Goal: Register for event/course

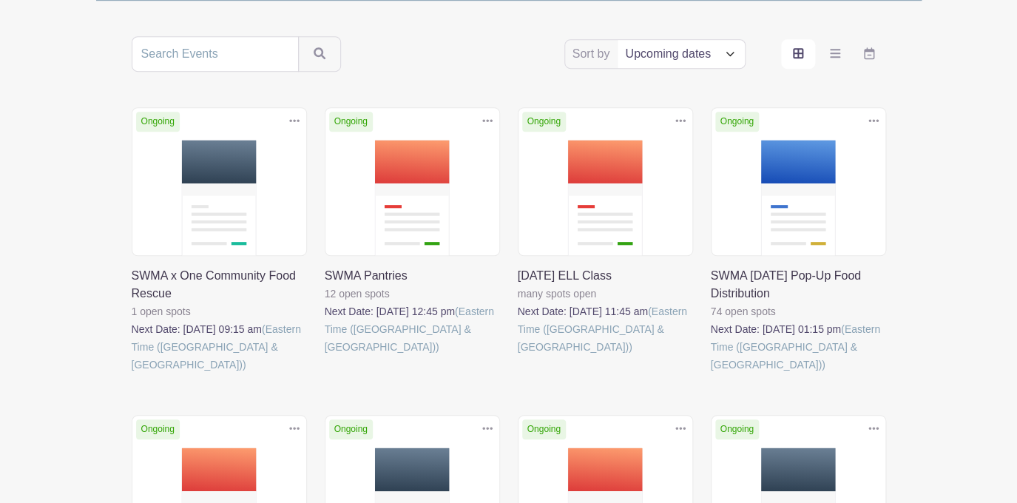
scroll to position [277, 0]
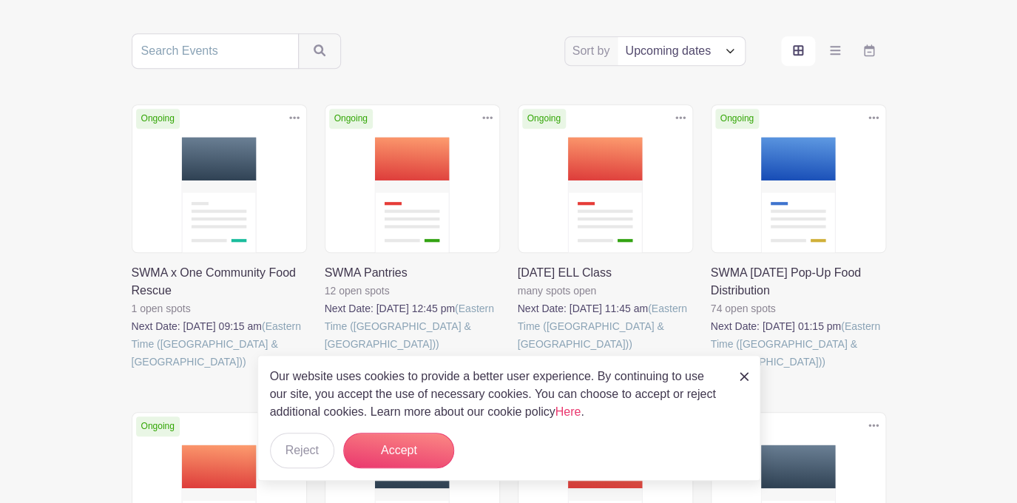
click at [746, 378] on img at bounding box center [744, 376] width 9 height 9
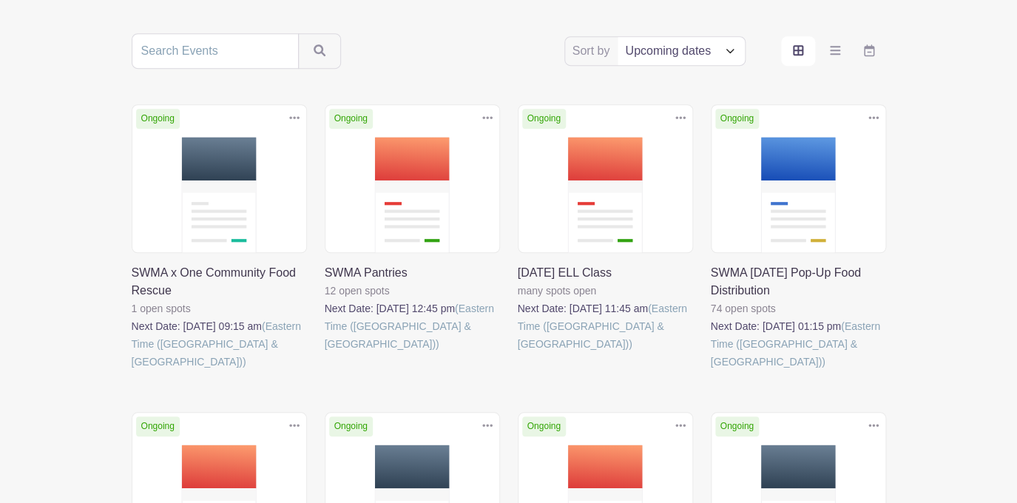
click at [325, 353] on link at bounding box center [325, 353] width 0 height 0
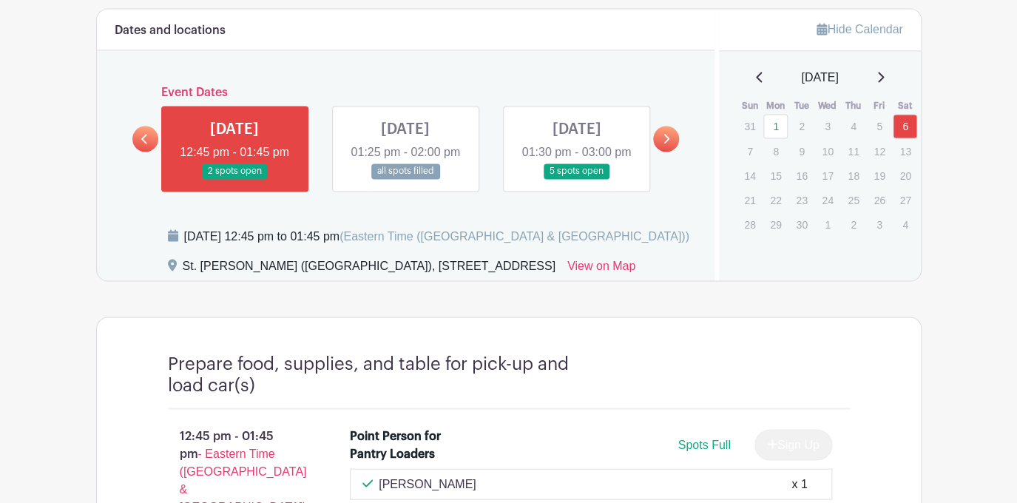
scroll to position [787, 0]
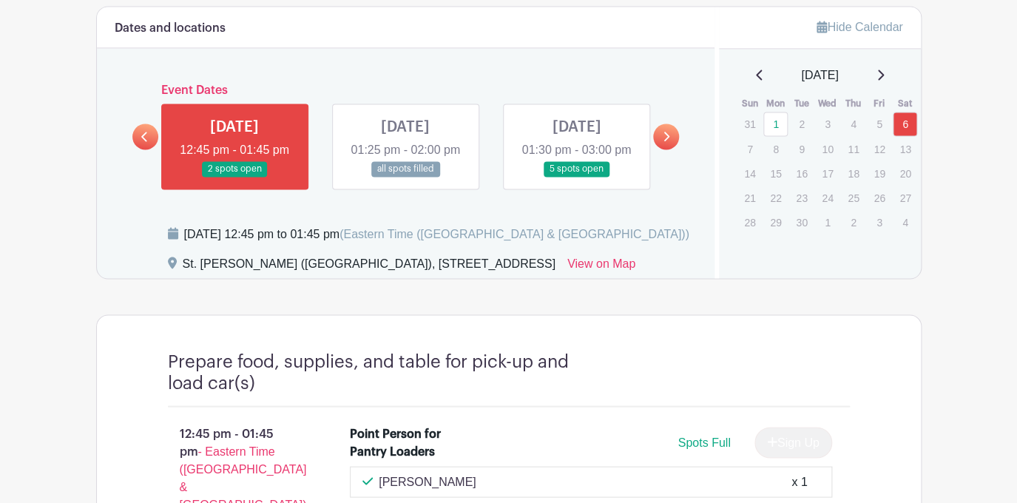
click at [405, 177] on link at bounding box center [405, 177] width 0 height 0
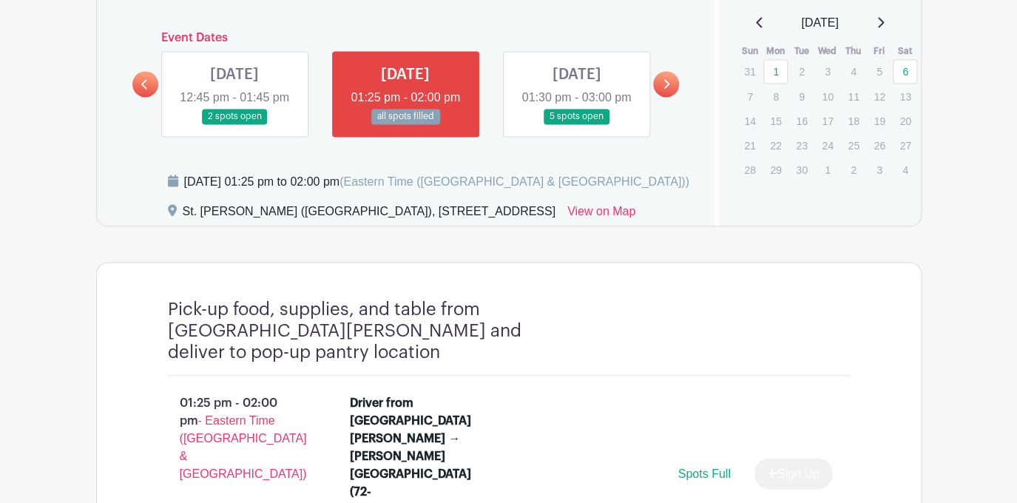
scroll to position [618, 0]
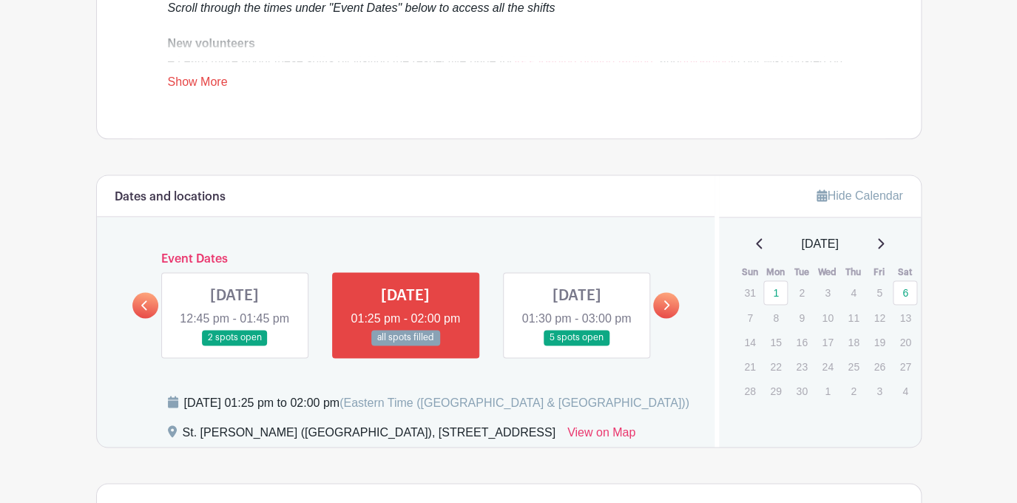
click at [576, 346] on link at bounding box center [576, 346] width 0 height 0
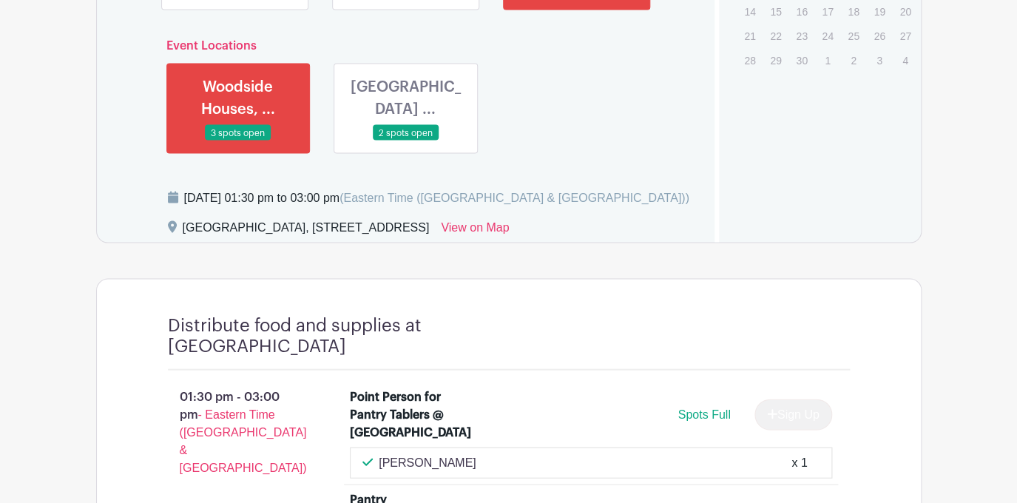
scroll to position [951, 0]
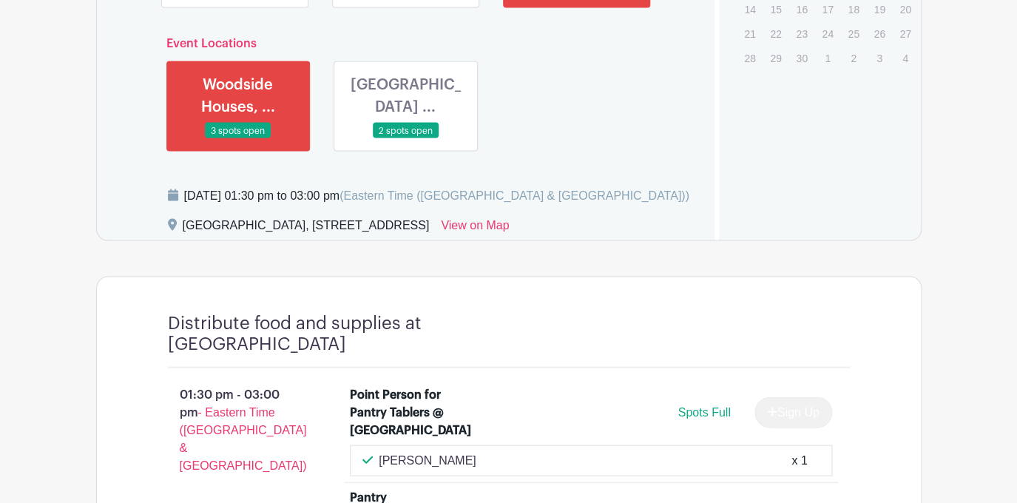
click at [405, 138] on link at bounding box center [405, 138] width 0 height 0
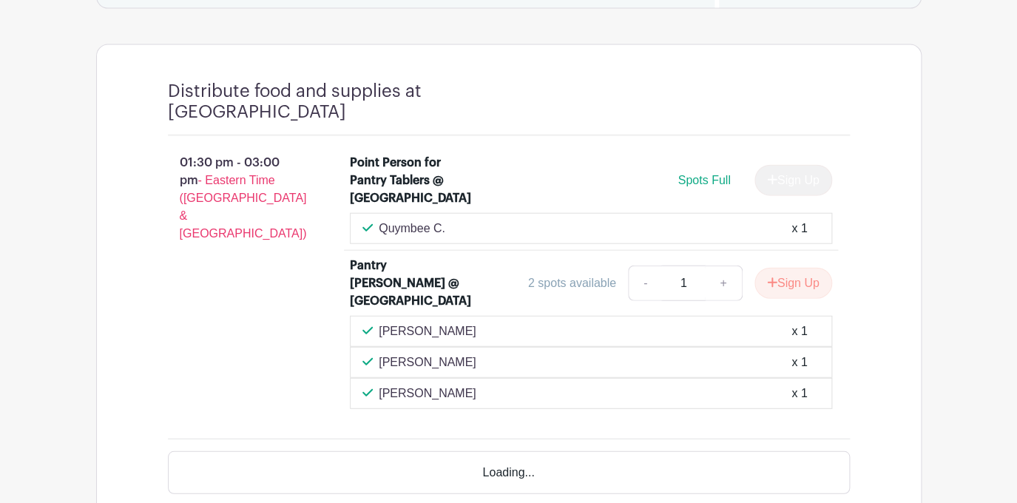
scroll to position [1190, 0]
